Goal: Navigation & Orientation: Find specific page/section

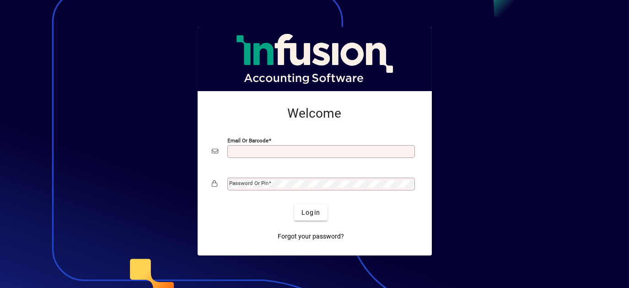
click at [278, 150] on input "Email or Barcode" at bounding box center [322, 151] width 185 height 7
type input "**********"
click at [263, 182] on mat-label "Password or Pin" at bounding box center [249, 183] width 39 height 6
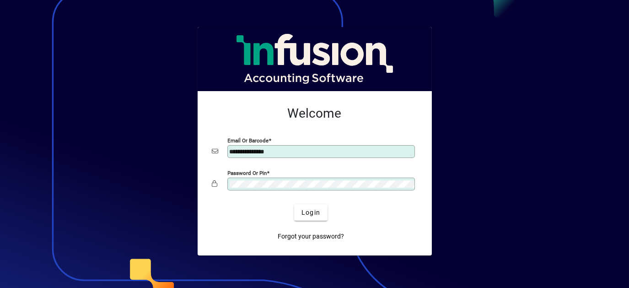
click at [294, 204] on button "Login" at bounding box center [310, 212] width 33 height 16
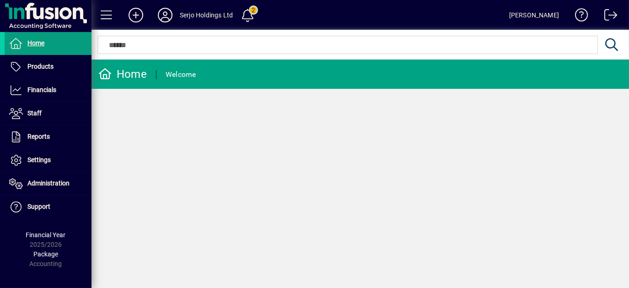
click at [169, 16] on icon at bounding box center [165, 15] width 18 height 15
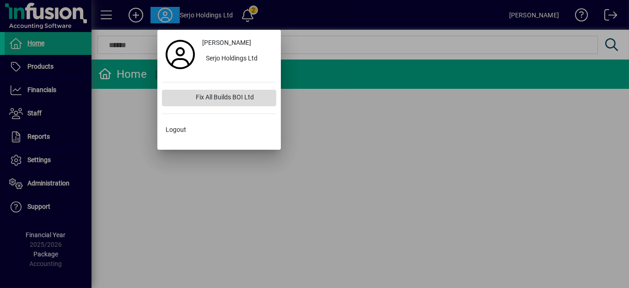
click at [205, 94] on div "Fix All Builds BOI Ltd" at bounding box center [233, 98] width 88 height 16
